Goal: Task Accomplishment & Management: Use online tool/utility

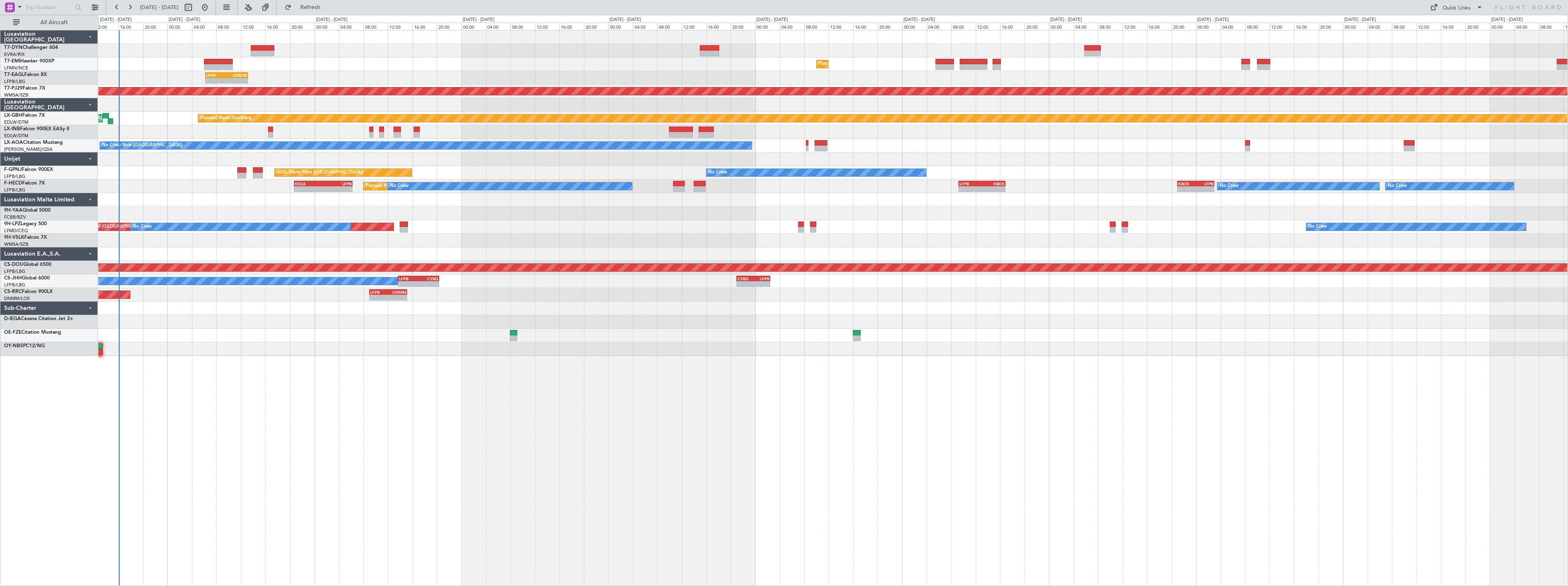
click at [521, 161] on div "Unplanned Maint [GEOGRAPHIC_DATA] (Riga Intl) Planned Maint [GEOGRAPHIC_DATA] -…" at bounding box center [833, 193] width 1469 height 326
click at [521, 161] on div at bounding box center [833, 159] width 1469 height 13
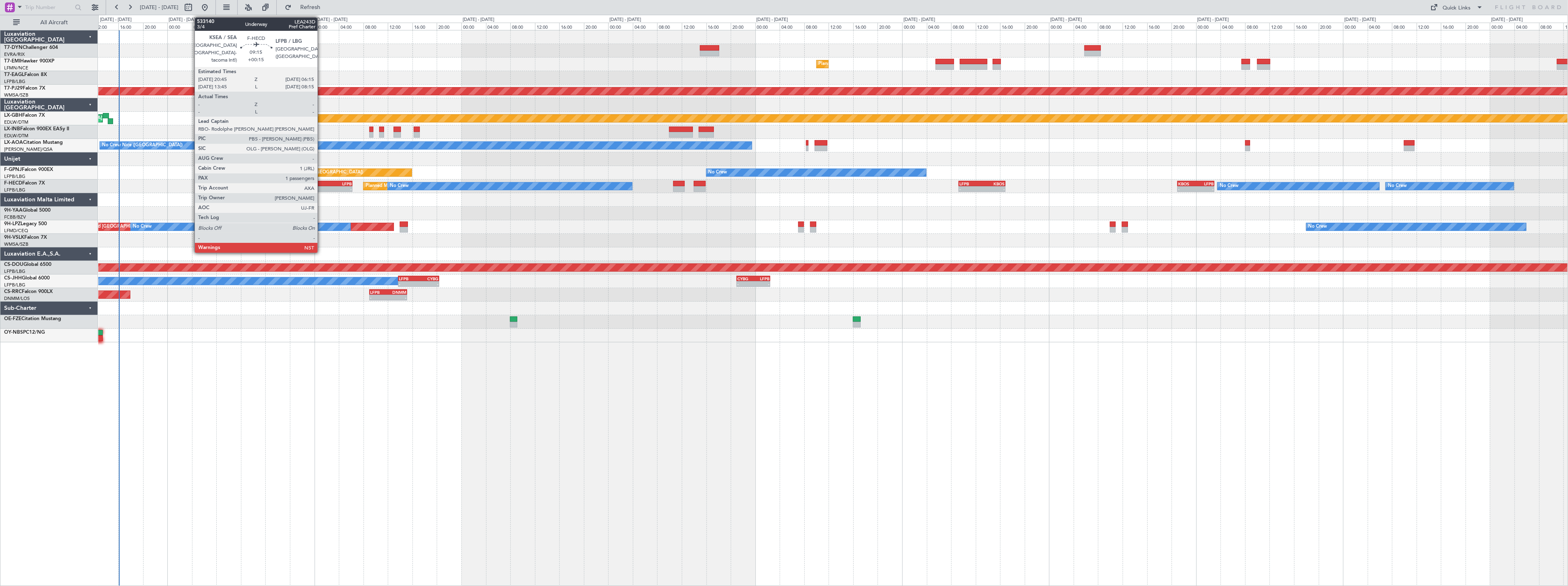
click at [321, 182] on div "KSEA" at bounding box center [309, 184] width 29 height 5
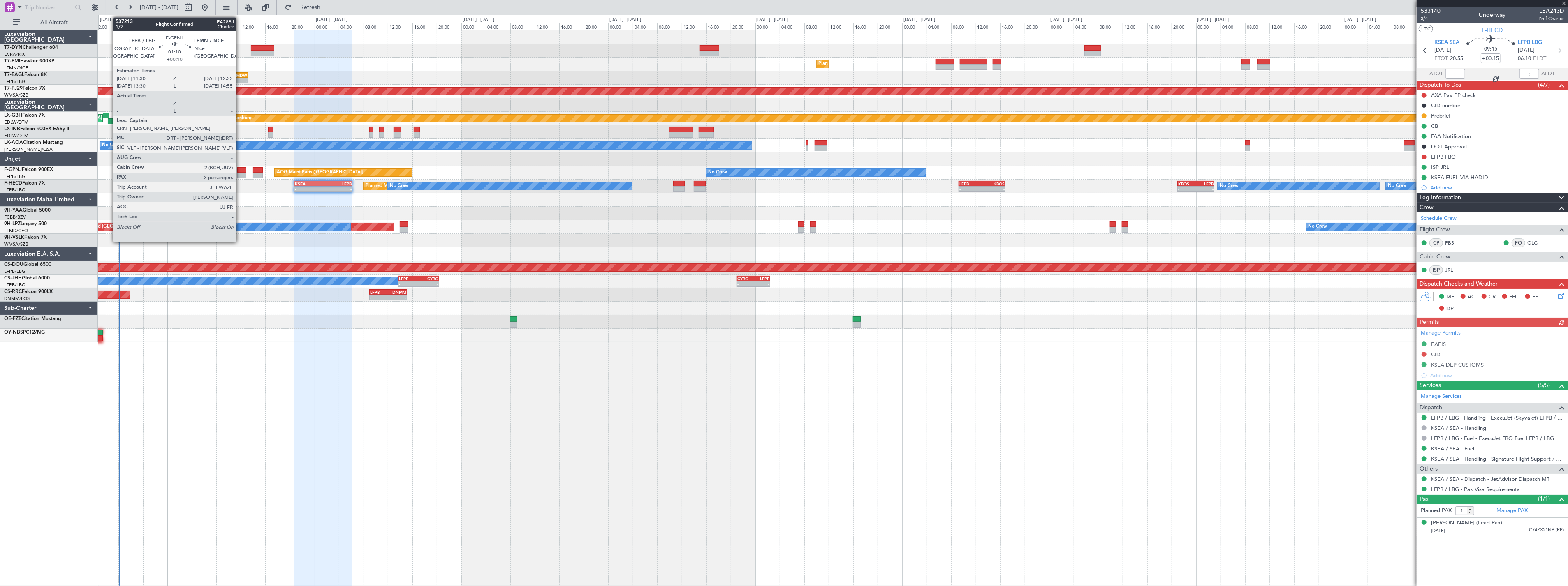
click at [239, 172] on div at bounding box center [242, 170] width 9 height 5
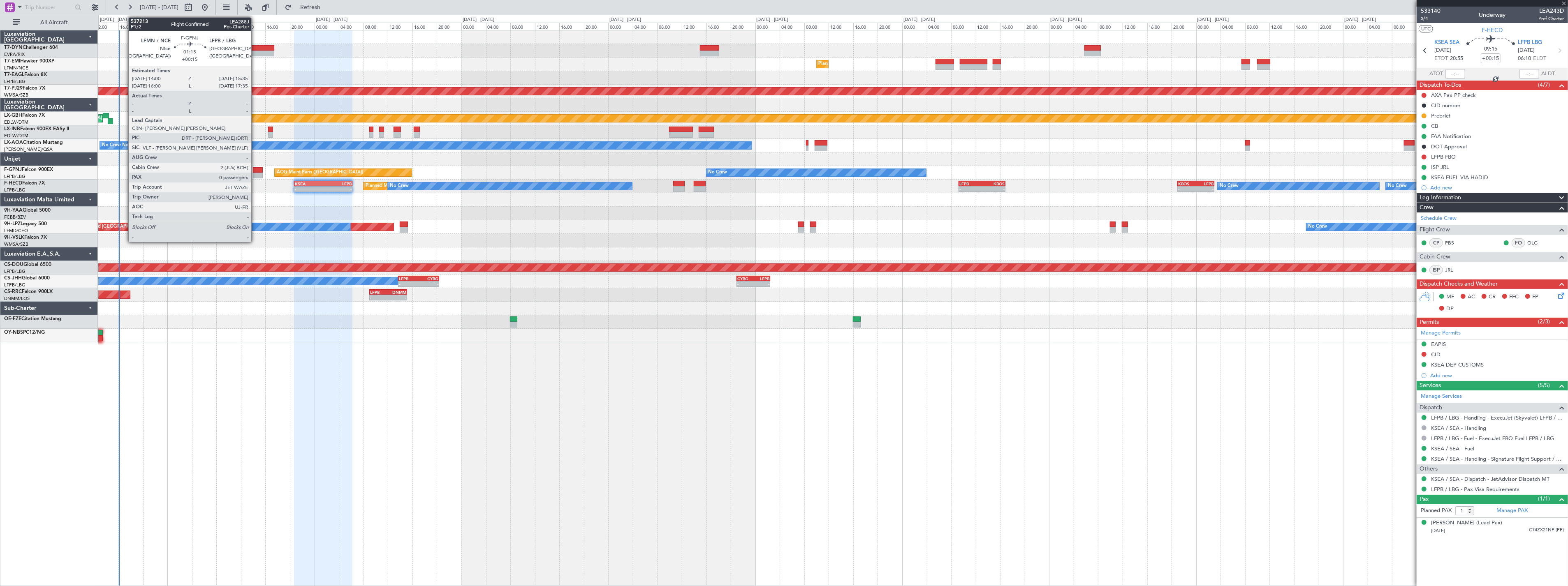
type input "+00:10"
type input "3"
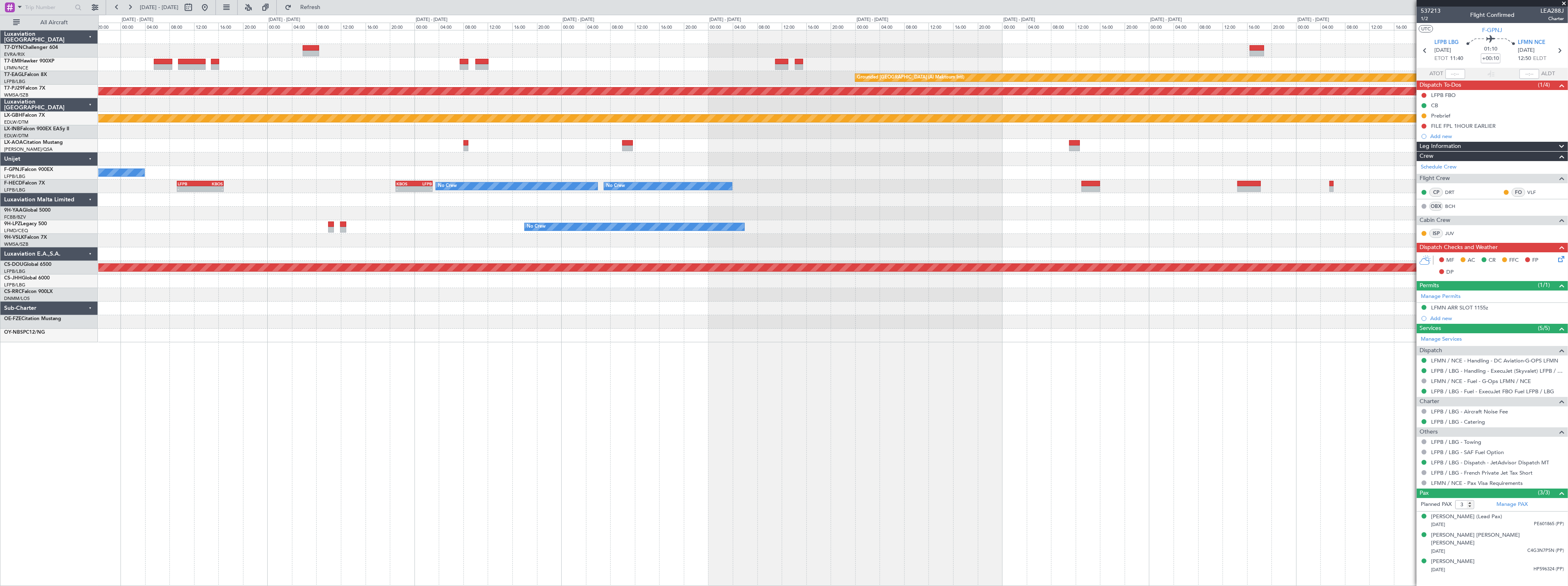
click at [438, 218] on div at bounding box center [833, 214] width 1469 height 13
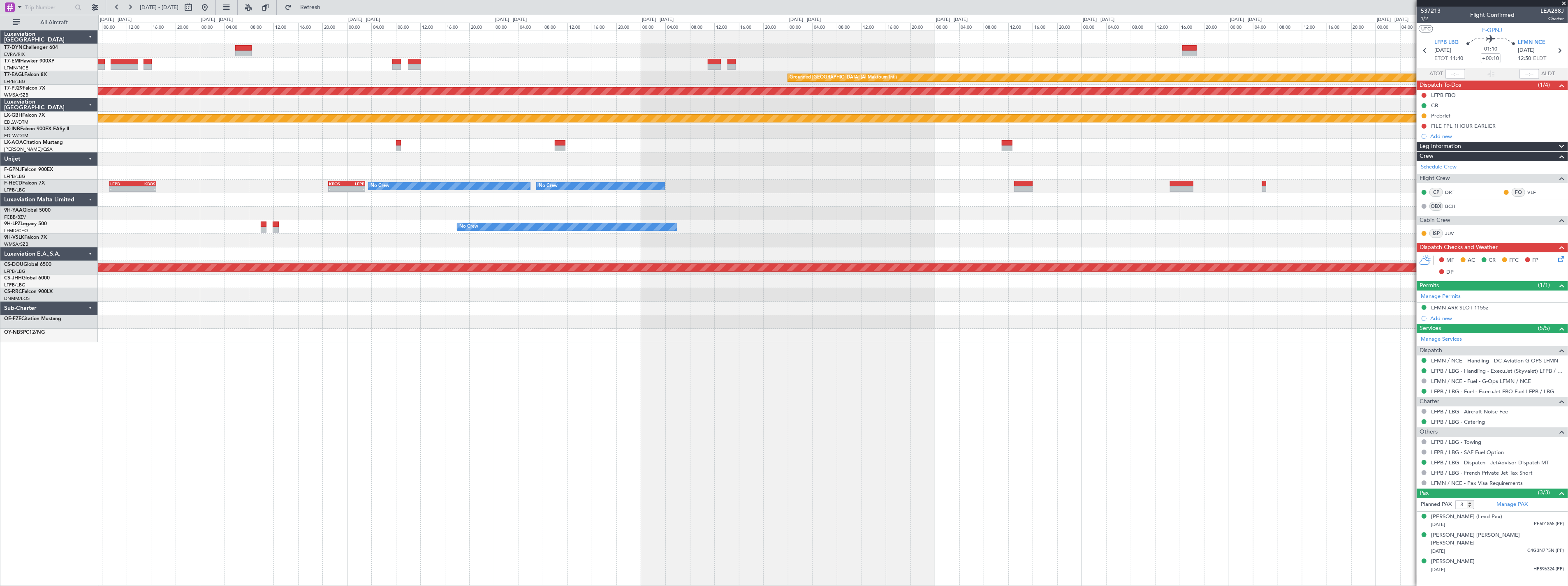
click at [802, 204] on div at bounding box center [833, 200] width 1469 height 13
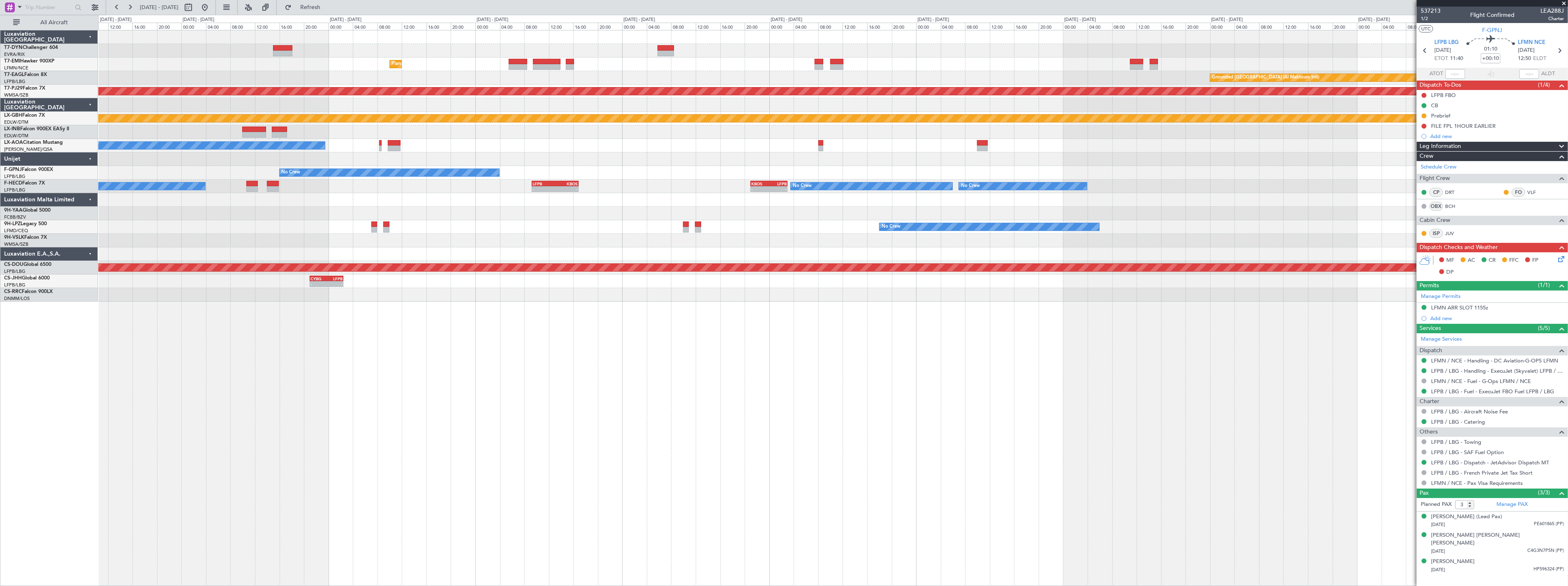
click at [791, 142] on div "No Crew Nice ([GEOGRAPHIC_DATA]) [GEOGRAPHIC_DATA] ([GEOGRAPHIC_DATA])" at bounding box center [833, 145] width 1469 height 13
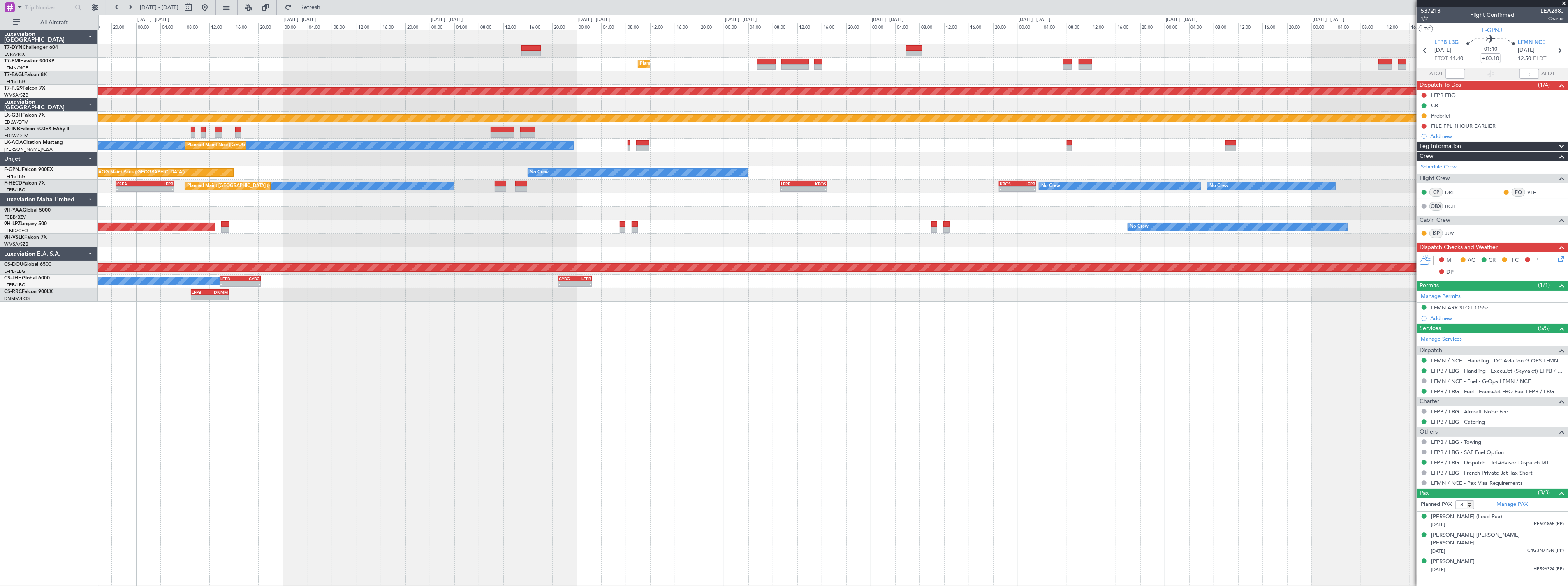
click at [887, 134] on div "Unplanned Maint [GEOGRAPHIC_DATA] (Riga Intl) Planned Maint [GEOGRAPHIC_DATA] G…" at bounding box center [833, 166] width 1469 height 271
click at [887, 134] on div at bounding box center [833, 132] width 1469 height 13
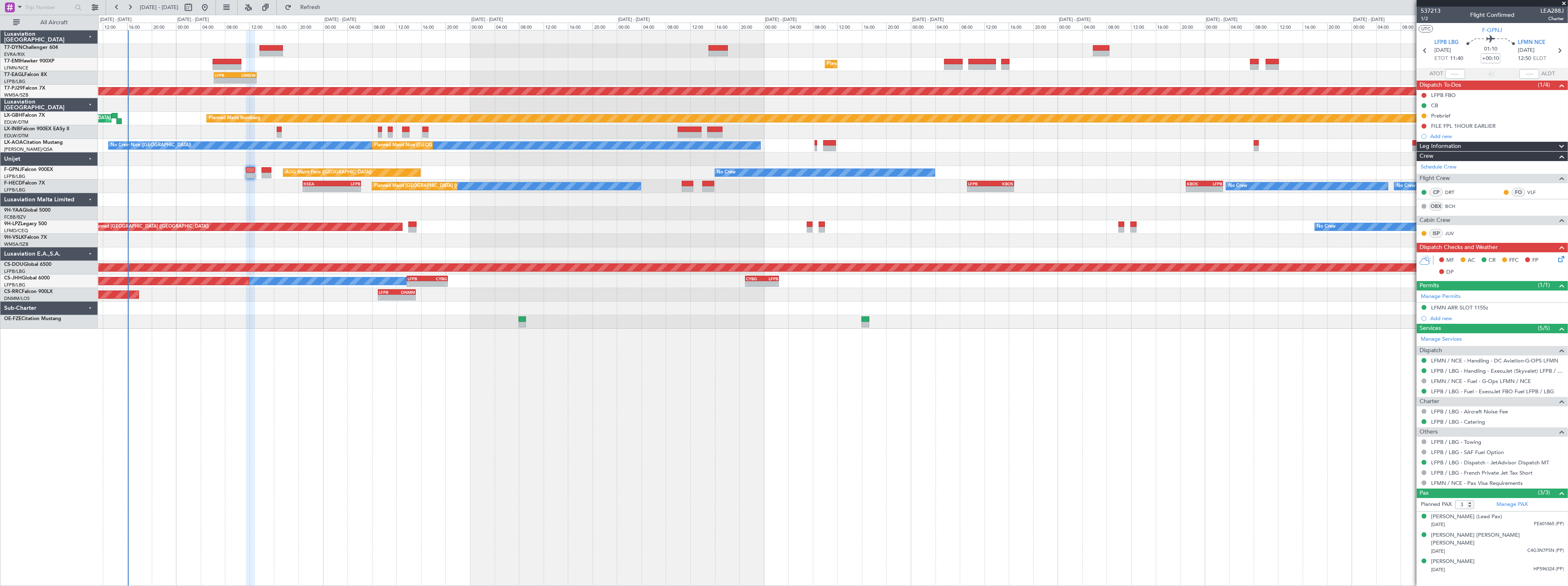
click at [578, 133] on div at bounding box center [833, 132] width 1469 height 13
